Goal: Task Accomplishment & Management: Manage account settings

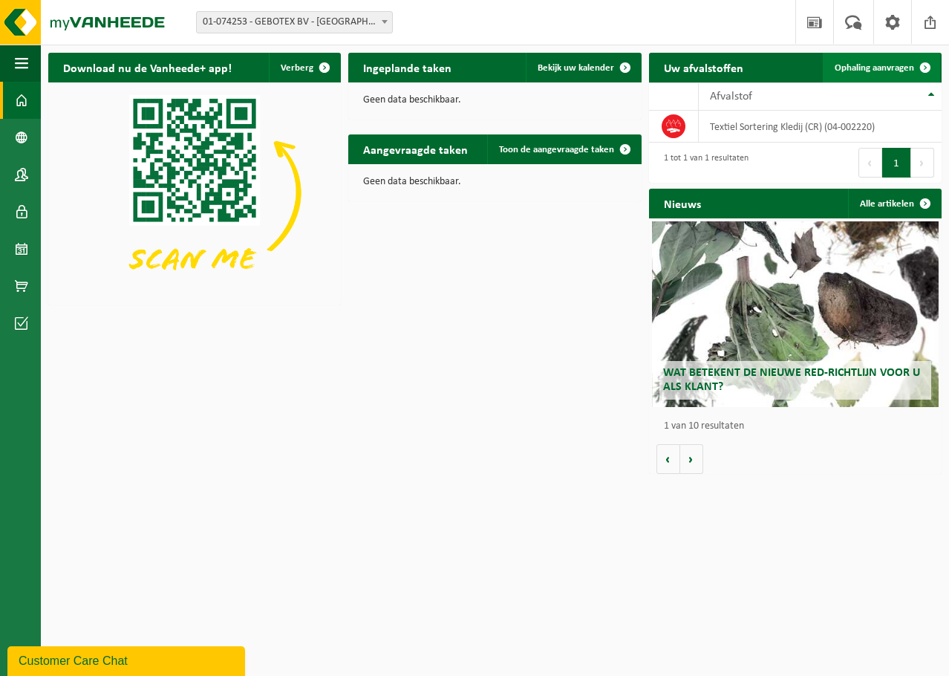
click at [922, 64] on span at bounding box center [925, 68] width 30 height 30
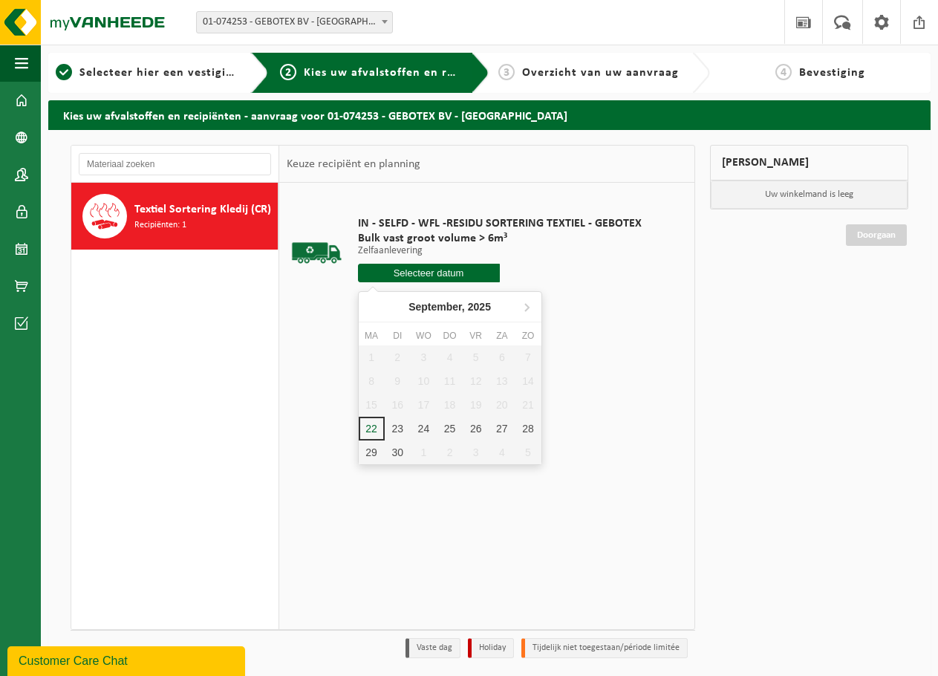
click at [454, 264] on input "text" at bounding box center [429, 273] width 142 height 19
click at [399, 428] on div "23" at bounding box center [398, 429] width 26 height 24
type input "Van 2025-09-23"
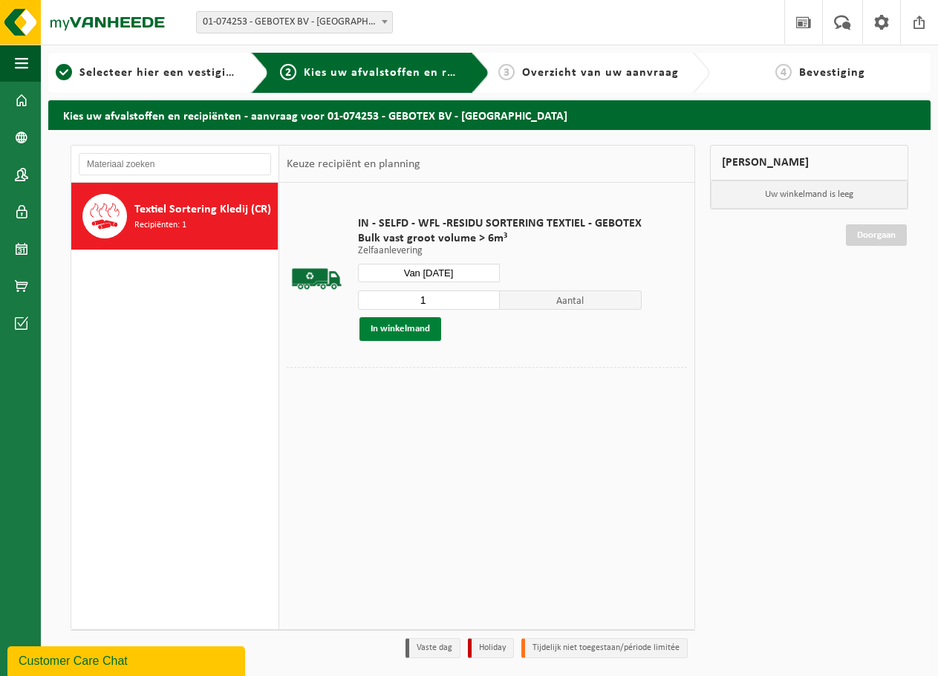
click at [405, 328] on button "In winkelmand" at bounding box center [400, 329] width 82 height 24
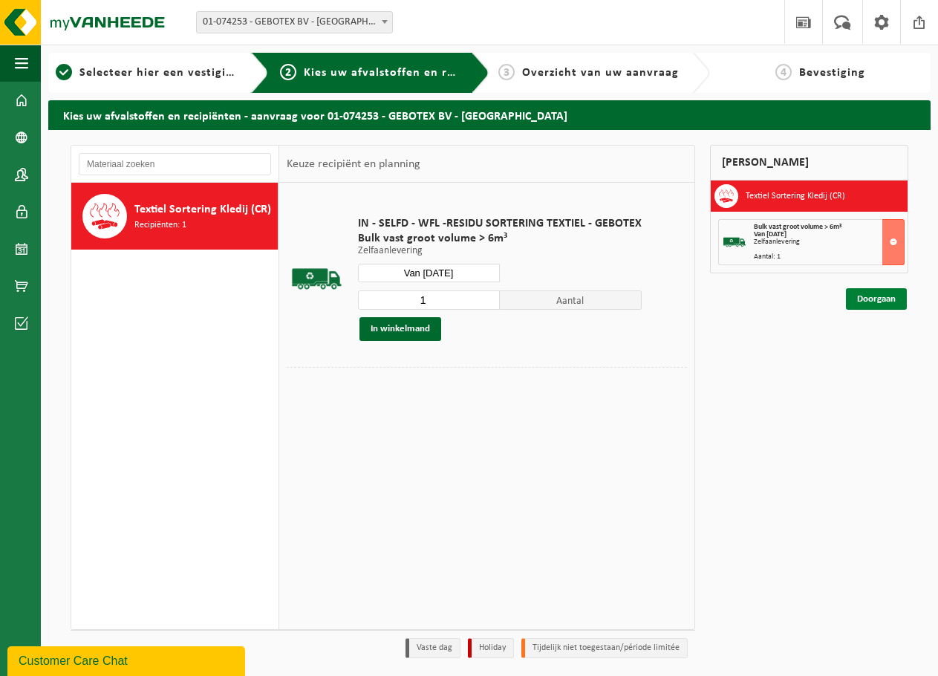
click at [876, 298] on link "Doorgaan" at bounding box center [876, 299] width 61 height 22
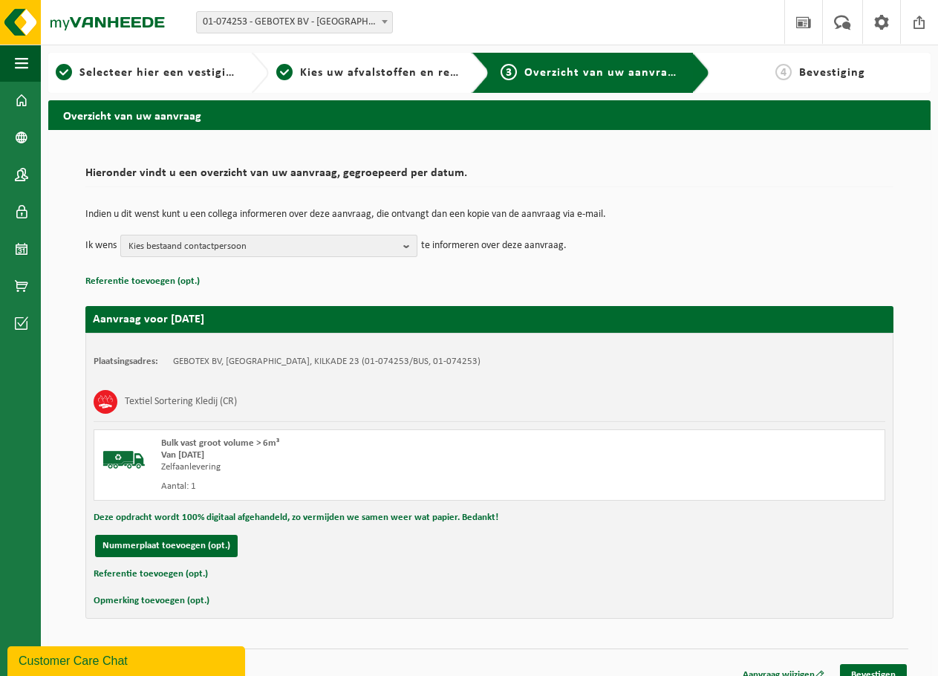
click at [165, 246] on span "Kies bestaand contactpersoon" at bounding box center [262, 246] width 269 height 22
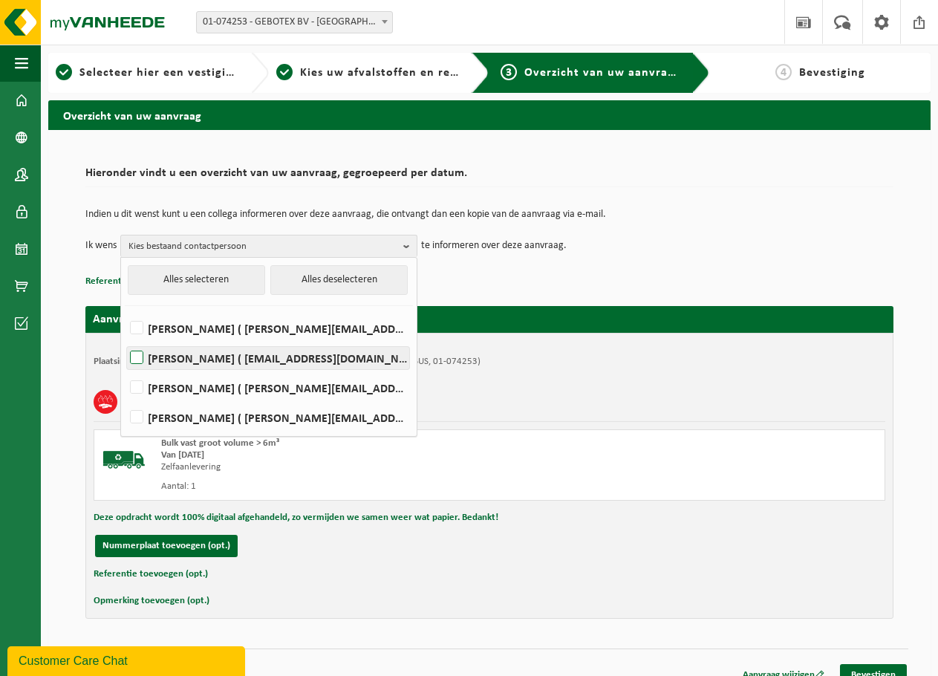
click at [200, 353] on label "WOUTER LEMIERE ( wouter@vuylsteketransport.be )" at bounding box center [268, 358] width 282 height 22
click at [125, 339] on input "WOUTER LEMIERE ( wouter@vuylsteketransport.be )" at bounding box center [124, 339] width 1 height 1
checkbox input "true"
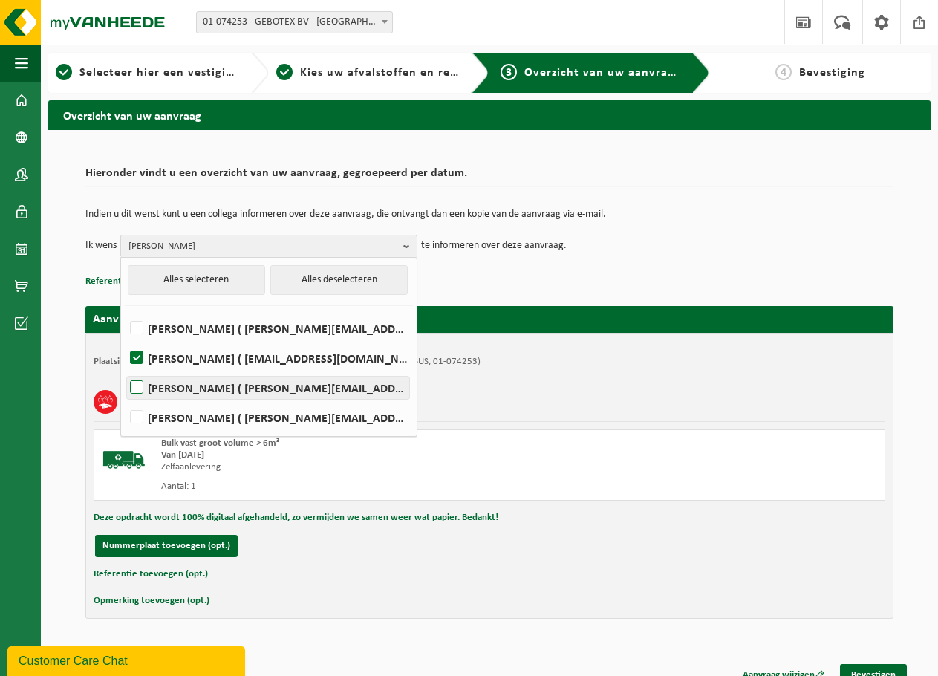
click at [203, 393] on label "[PERSON_NAME] ( [PERSON_NAME][EMAIL_ADDRESS][DOMAIN_NAME] )" at bounding box center [268, 387] width 282 height 22
click at [125, 369] on input "[PERSON_NAME] ( [PERSON_NAME][EMAIL_ADDRESS][DOMAIN_NAME] )" at bounding box center [124, 368] width 1 height 1
checkbox input "true"
click at [545, 388] on div "Textiel Sortering Kledij (CR)" at bounding box center [490, 401] width 792 height 39
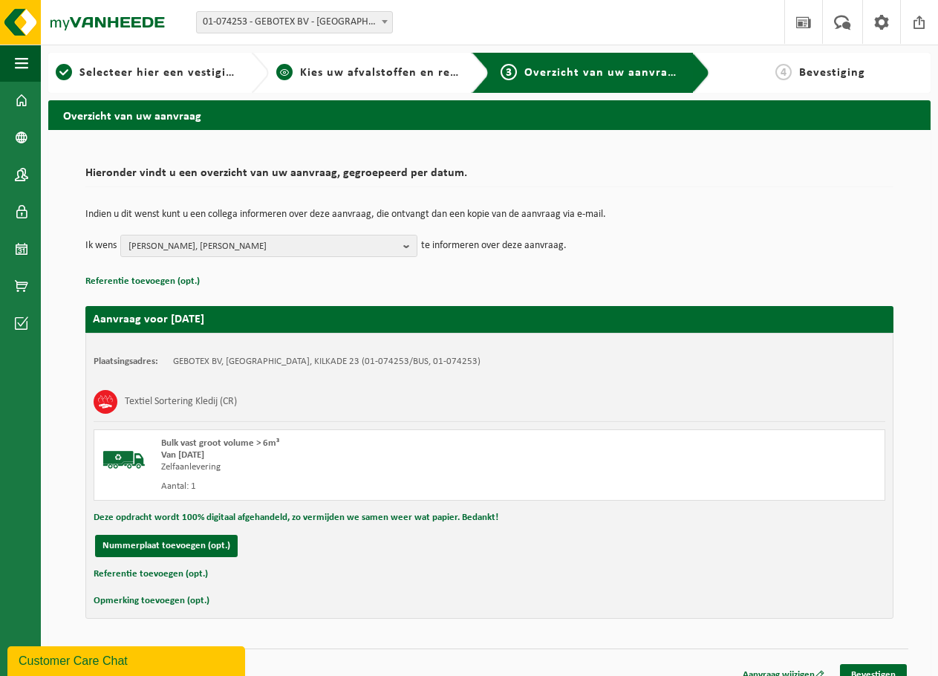
click at [342, 67] on span "Kies uw afvalstoffen en recipiënten" at bounding box center [402, 73] width 204 height 12
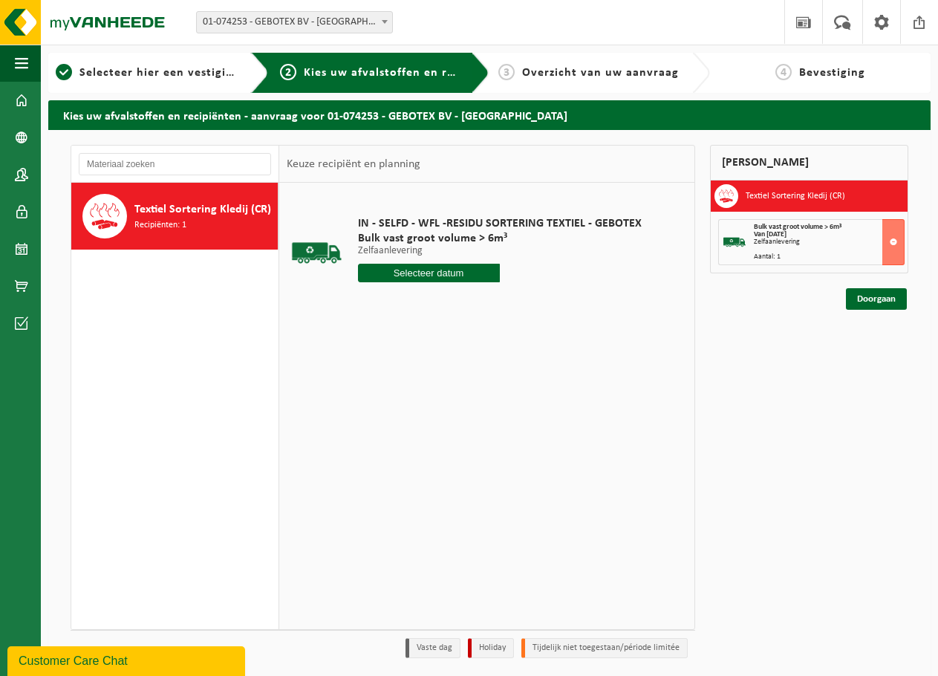
click at [411, 275] on input "text" at bounding box center [429, 273] width 142 height 19
click at [422, 428] on div "24" at bounding box center [424, 429] width 26 height 24
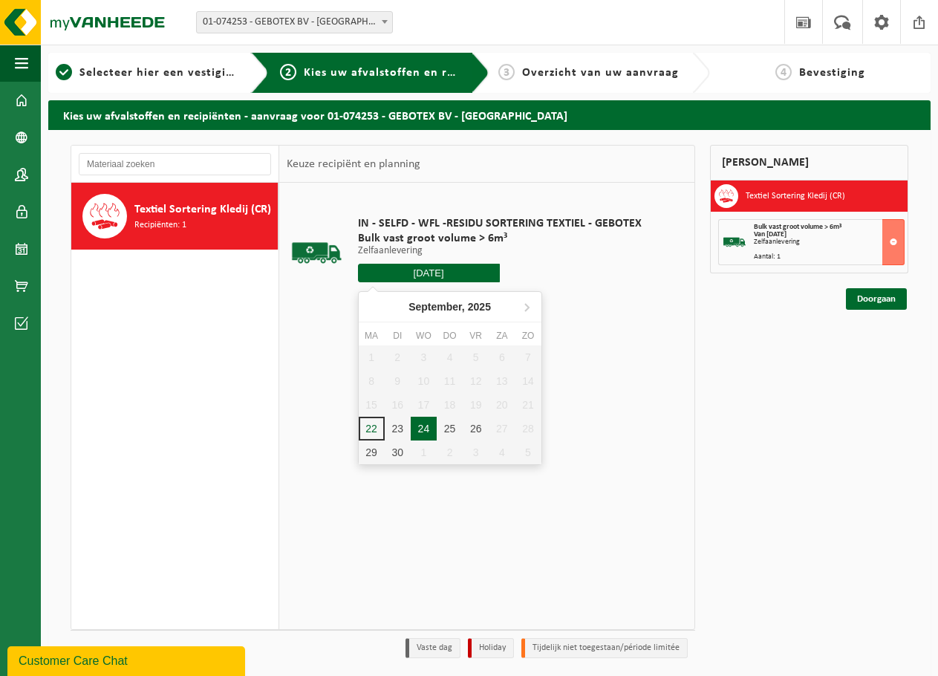
type input "Van 2025-09-24"
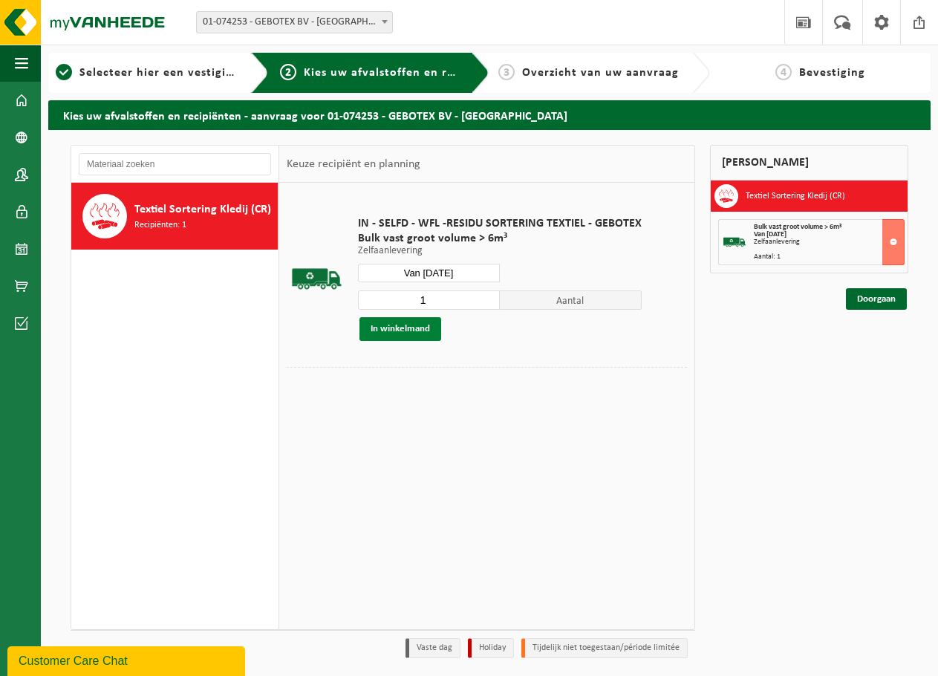
click at [420, 330] on button "In winkelmand" at bounding box center [400, 329] width 82 height 24
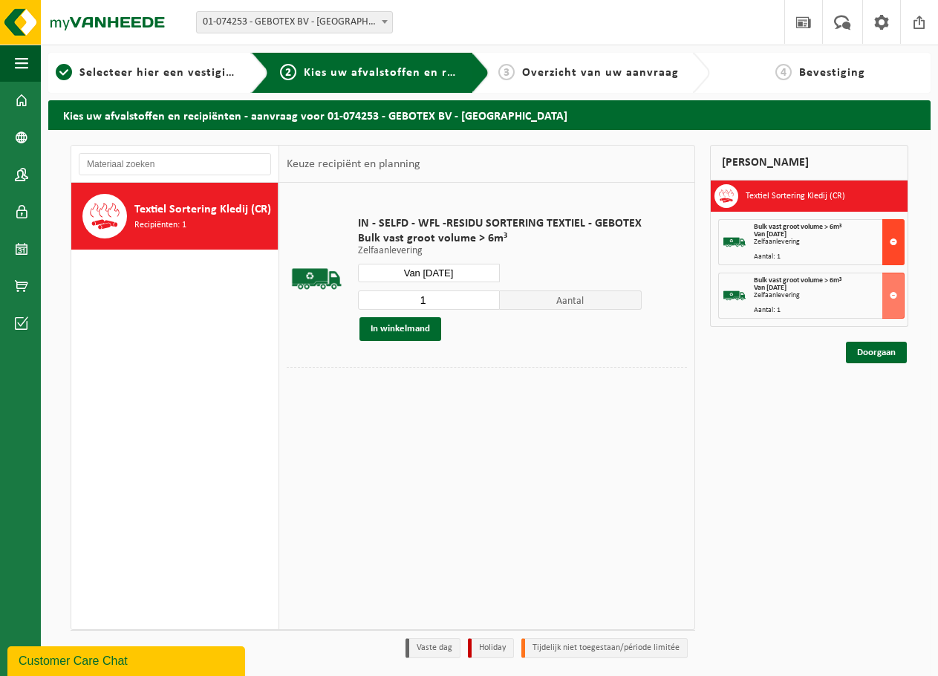
click at [890, 242] on button at bounding box center [893, 242] width 22 height 46
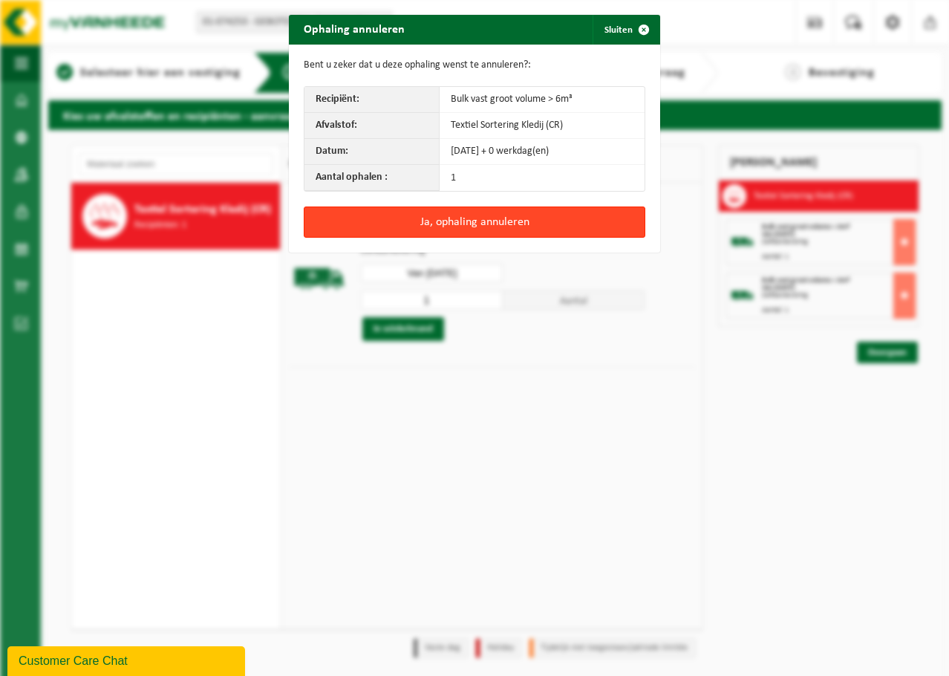
click at [431, 220] on button "Ja, ophaling annuleren" at bounding box center [475, 221] width 342 height 31
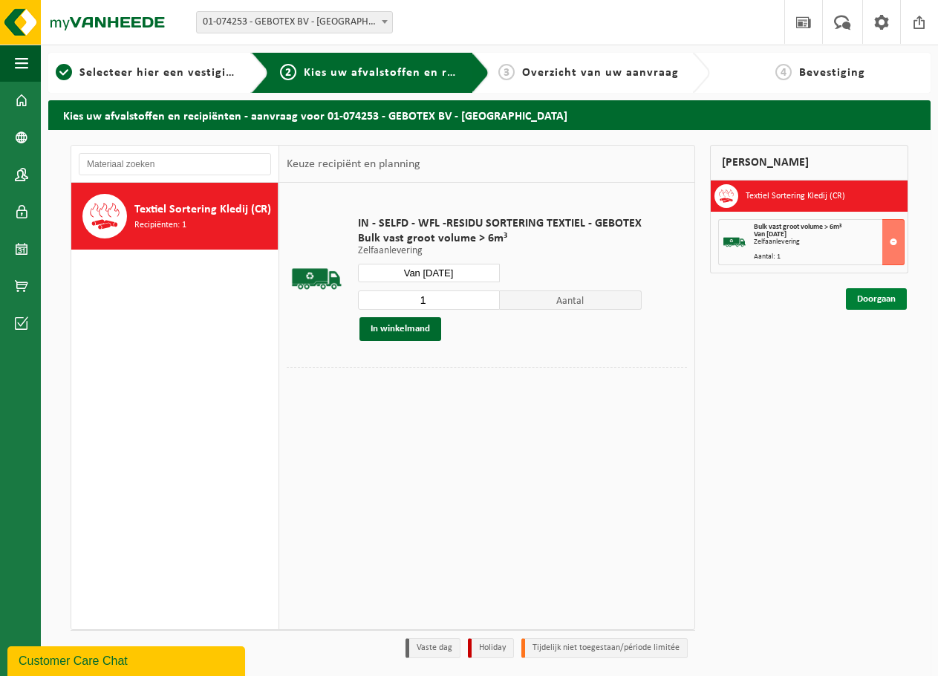
click at [881, 299] on link "Doorgaan" at bounding box center [876, 299] width 61 height 22
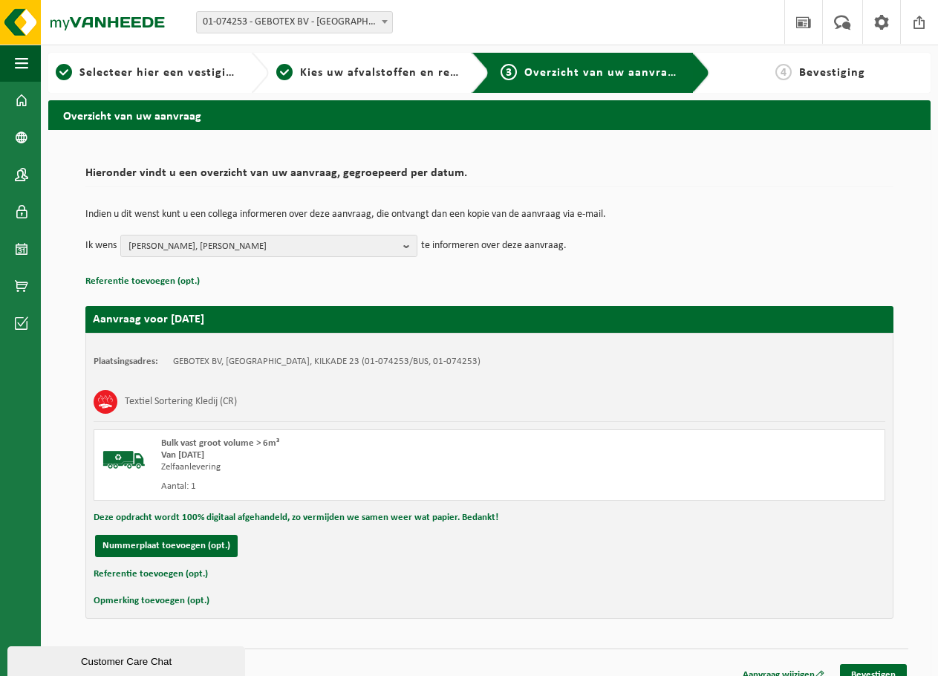
scroll to position [18, 0]
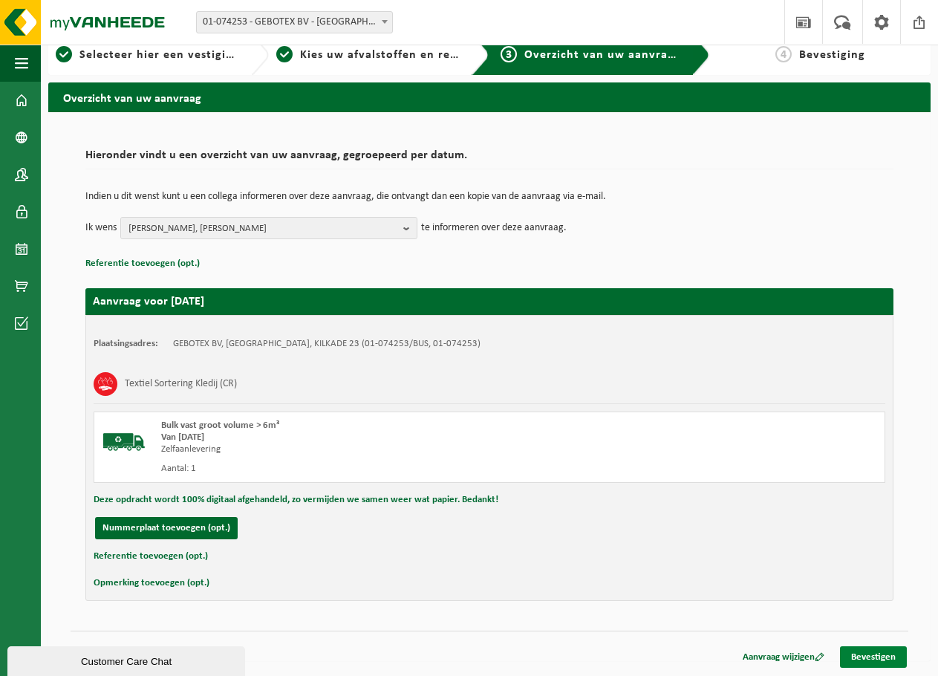
click at [868, 654] on link "Bevestigen" at bounding box center [873, 657] width 67 height 22
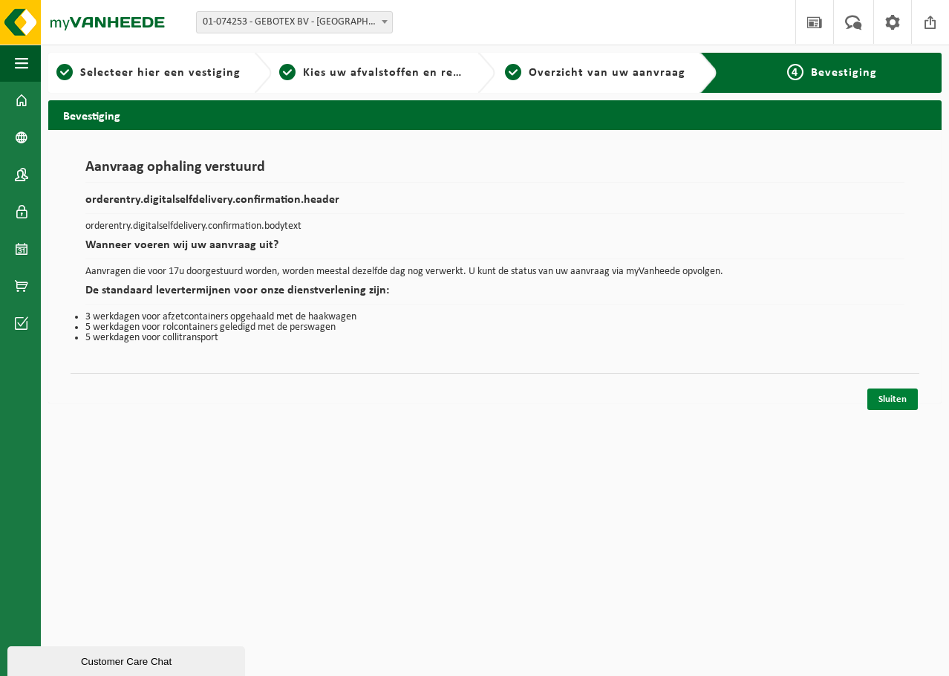
click at [895, 397] on link "Sluiten" at bounding box center [892, 399] width 50 height 22
